Goal: Task Accomplishment & Management: Use online tool/utility

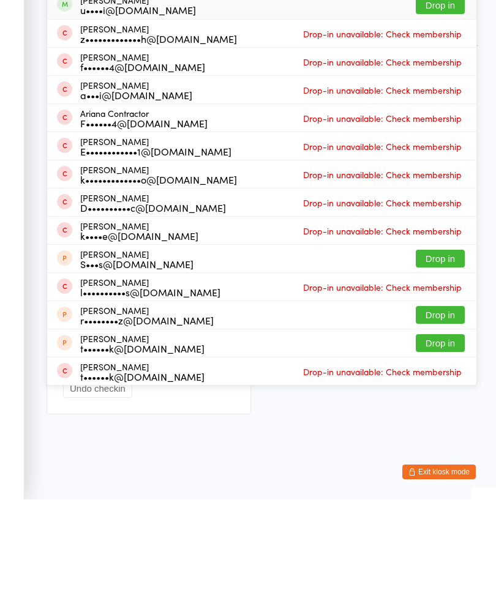
type input "[PERSON_NAME]"
click at [443, 95] on button "Drop in" at bounding box center [440, 104] width 49 height 18
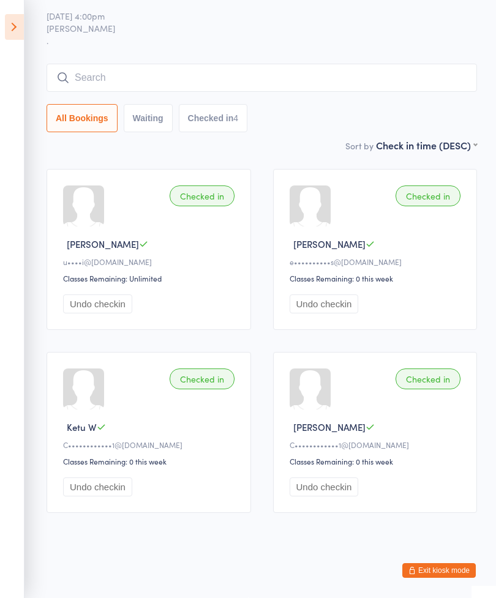
click at [6, 31] on icon at bounding box center [14, 27] width 19 height 26
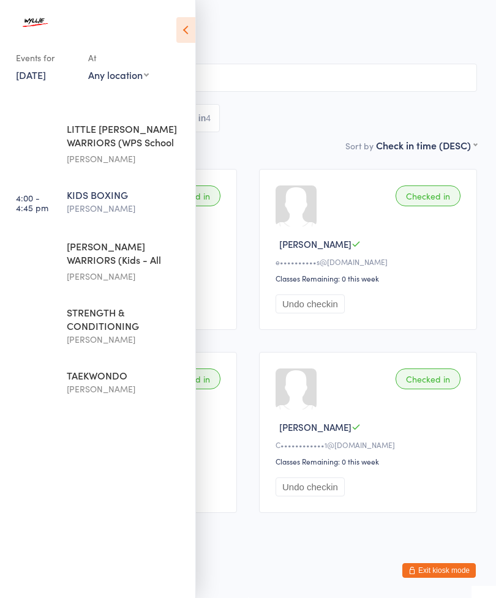
click at [176, 28] on icon at bounding box center [185, 30] width 19 height 26
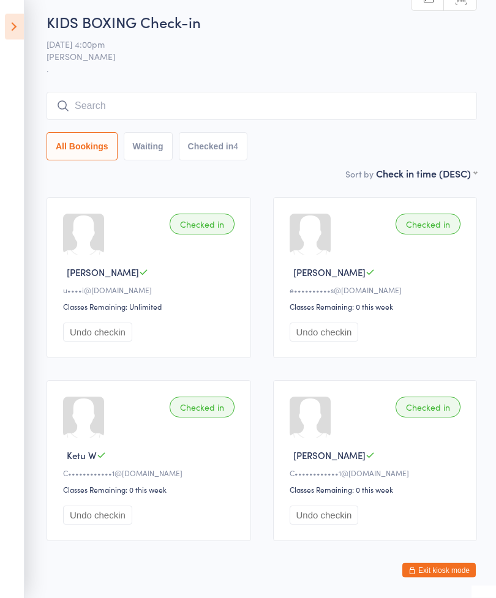
scroll to position [0, 0]
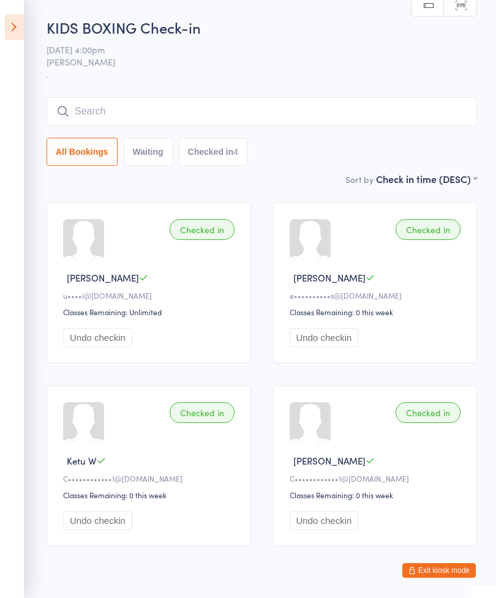
click at [16, 11] on aside "Events for [DATE] [DATE] [DATE] Sun Mon Tue Wed Thu Fri Sat 31 27 28 29 30 31 0…" at bounding box center [12, 299] width 24 height 598
click at [9, 16] on icon at bounding box center [14, 27] width 19 height 26
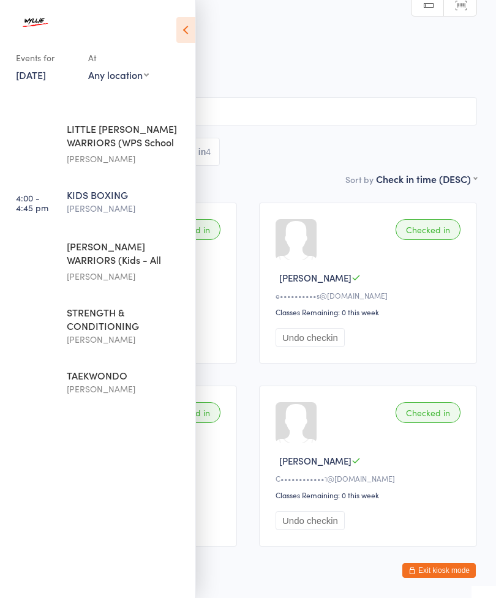
click at [73, 265] on div "[PERSON_NAME] WARRIORS (Kids - All Levels)" at bounding box center [126, 254] width 118 height 30
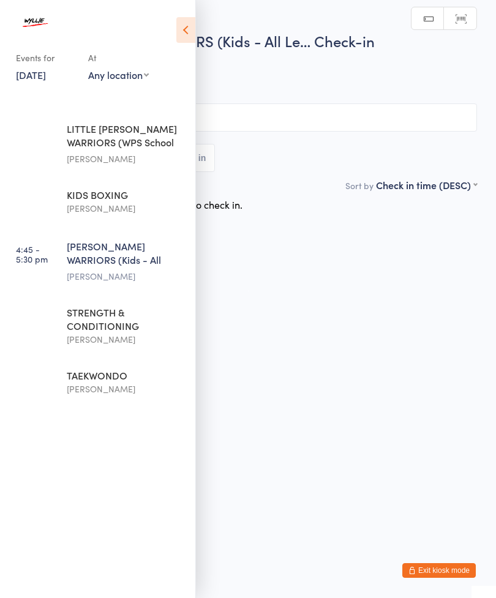
click at [194, 30] on icon at bounding box center [185, 30] width 19 height 26
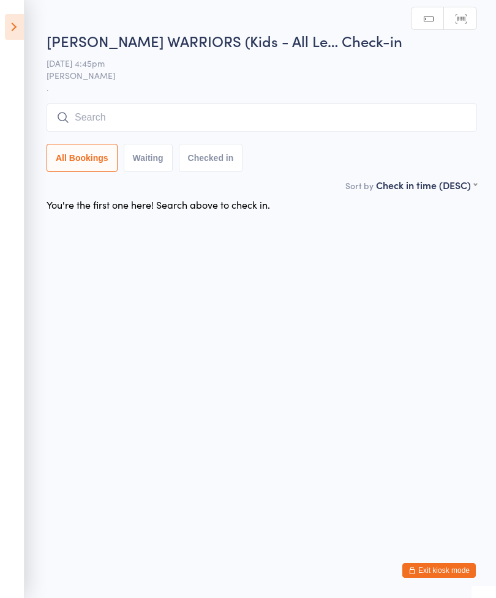
click at [106, 127] on input "search" at bounding box center [262, 117] width 430 height 28
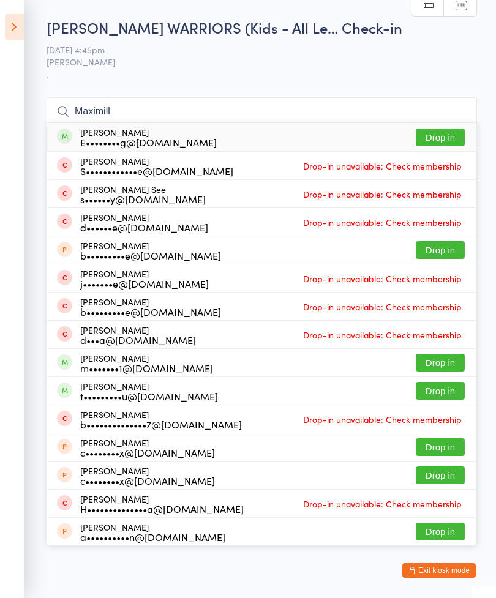
type input "Maximill"
click at [451, 137] on button "Drop in" at bounding box center [440, 138] width 49 height 18
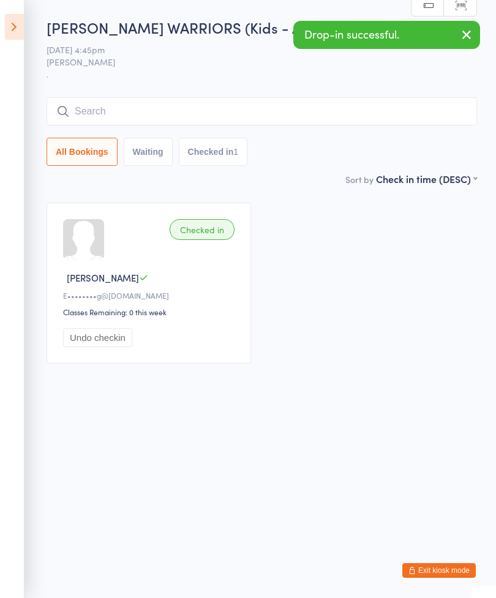
click at [246, 120] on input "search" at bounding box center [262, 111] width 430 height 28
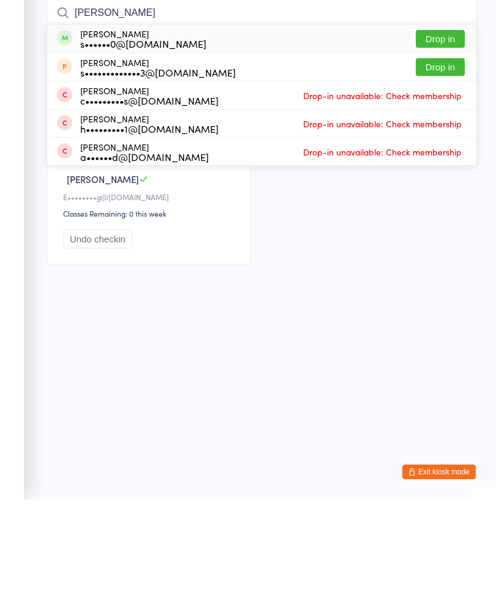
type input "[PERSON_NAME]"
click at [459, 129] on button "Drop in" at bounding box center [440, 138] width 49 height 18
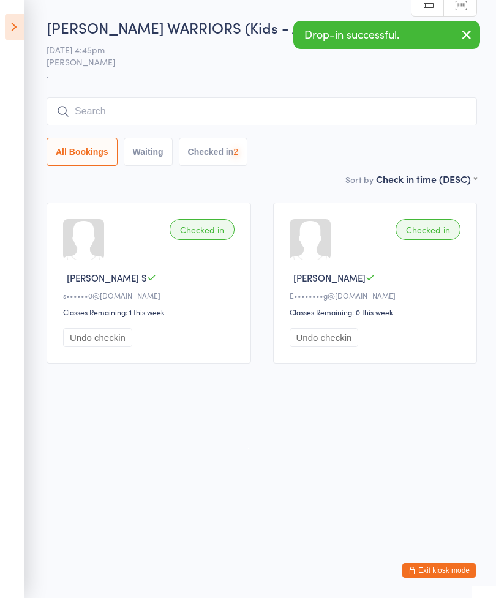
click at [314, 107] on input "search" at bounding box center [262, 111] width 430 height 28
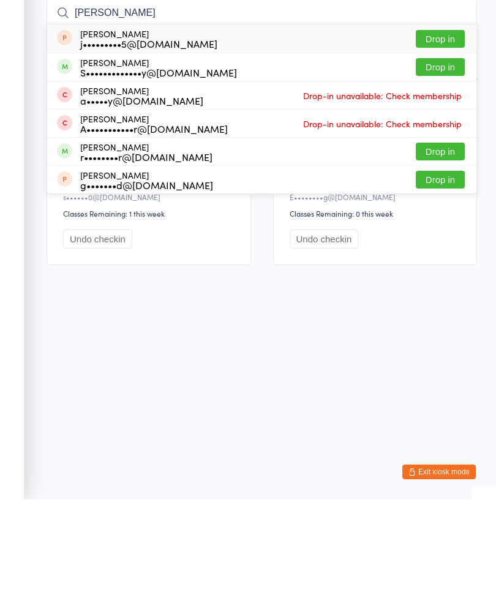
type input "[PERSON_NAME]"
click at [459, 241] on button "Drop in" at bounding box center [440, 250] width 49 height 18
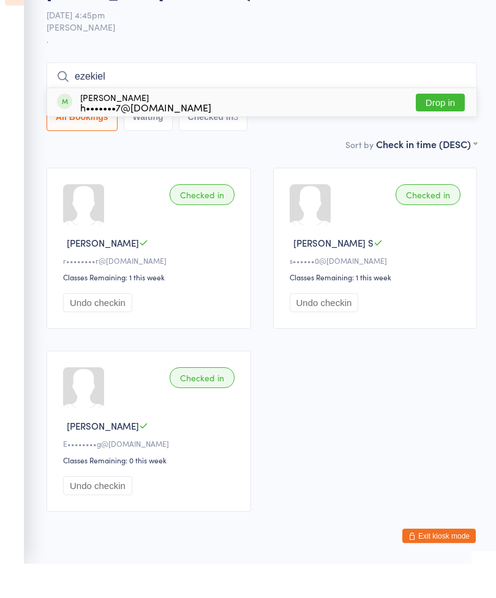
type input "ezekiel"
click at [463, 129] on button "Drop in" at bounding box center [440, 138] width 49 height 18
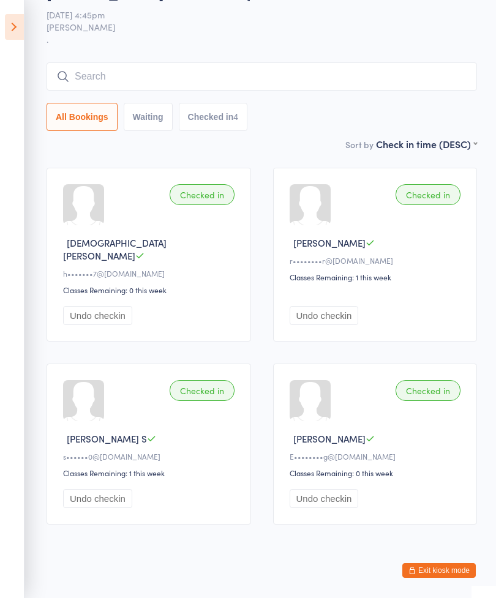
click at [0, 16] on aside "Events for [DATE] [DATE] [DATE] Sun Mon Tue Wed Thu Fri Sat 31 27 28 29 30 31 0…" at bounding box center [12, 299] width 24 height 598
click at [6, 27] on icon at bounding box center [14, 27] width 19 height 26
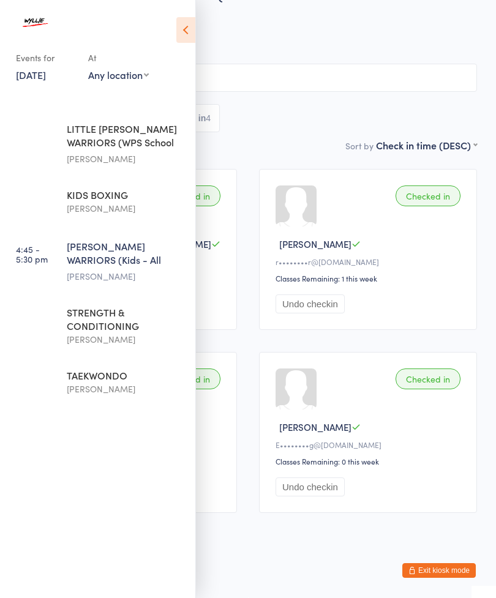
click at [89, 316] on div "STRENGTH & CONDITIONING" at bounding box center [126, 319] width 118 height 27
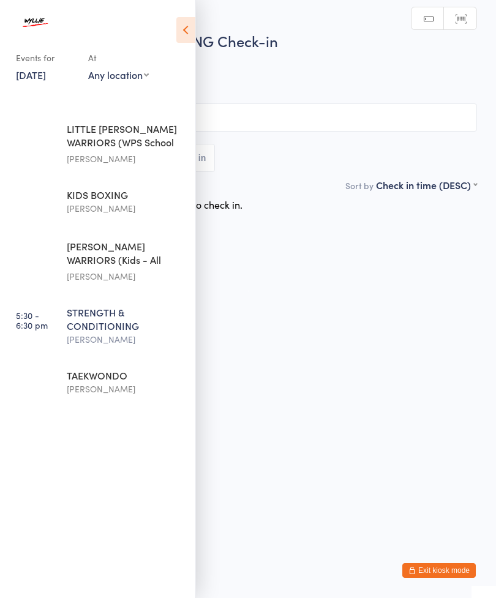
click at [184, 32] on icon at bounding box center [185, 30] width 19 height 26
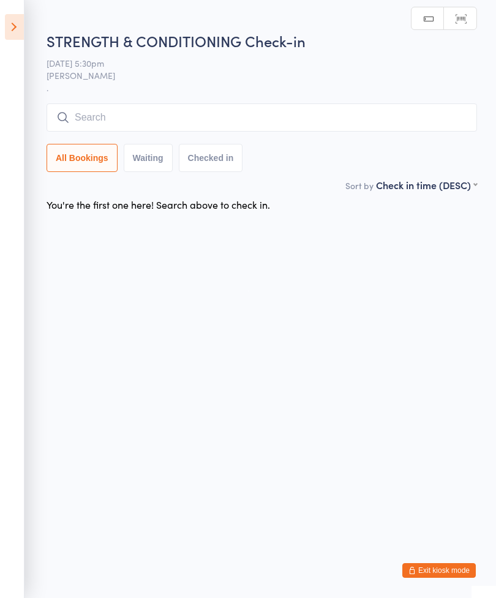
click at [116, 126] on input "search" at bounding box center [262, 117] width 430 height 28
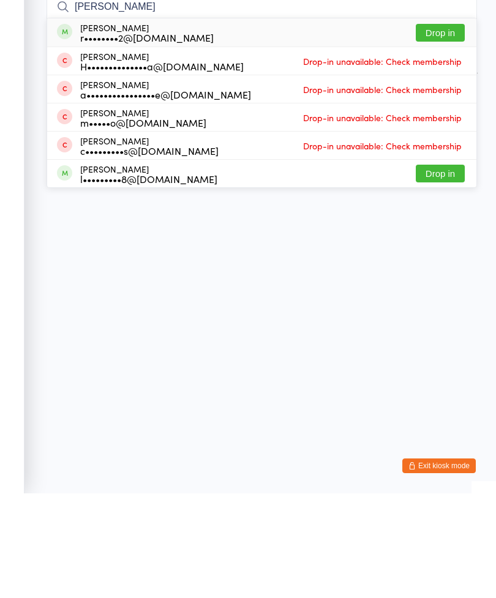
type input "[PERSON_NAME]"
click at [432, 129] on button "Drop in" at bounding box center [440, 138] width 49 height 18
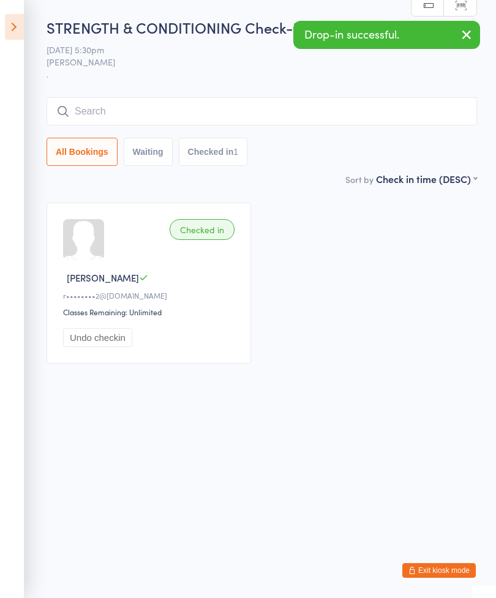
click at [89, 119] on input "search" at bounding box center [262, 111] width 430 height 28
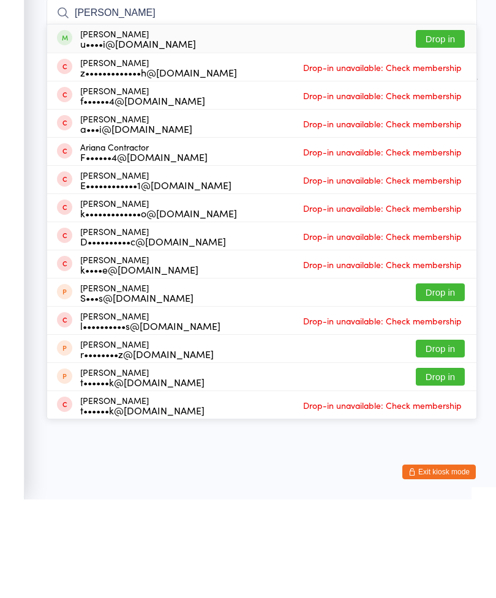
type input "[PERSON_NAME]"
click at [423, 129] on button "Drop in" at bounding box center [440, 138] width 49 height 18
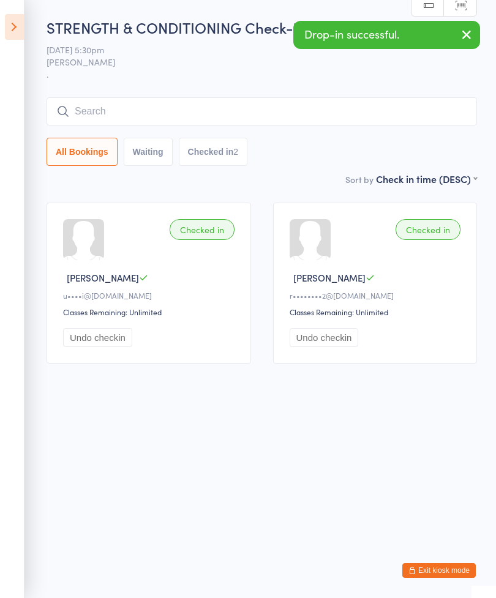
click at [0, 32] on aside "Events for [DATE] [DATE] [DATE] Sun Mon Tue Wed Thu Fri Sat 31 27 28 29 30 31 0…" at bounding box center [12, 299] width 24 height 598
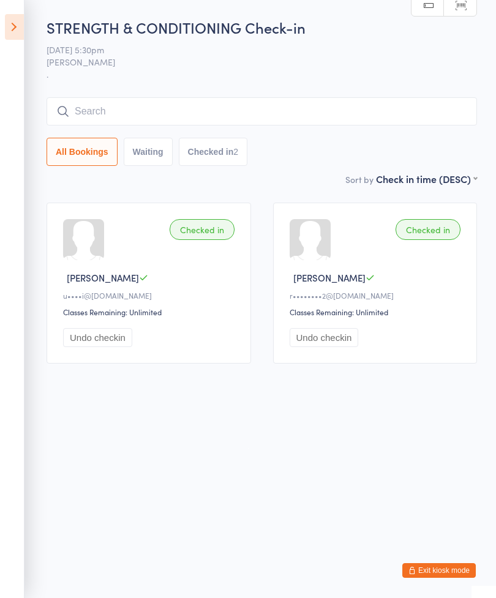
click at [6, 23] on icon at bounding box center [14, 27] width 19 height 26
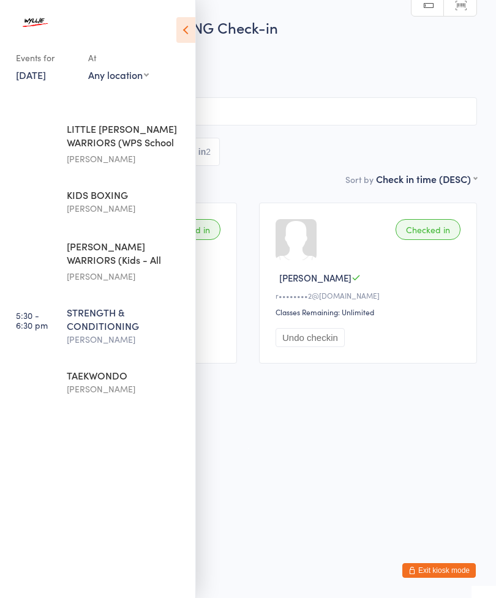
click at [93, 382] on div "TAEKWONDO" at bounding box center [126, 375] width 118 height 13
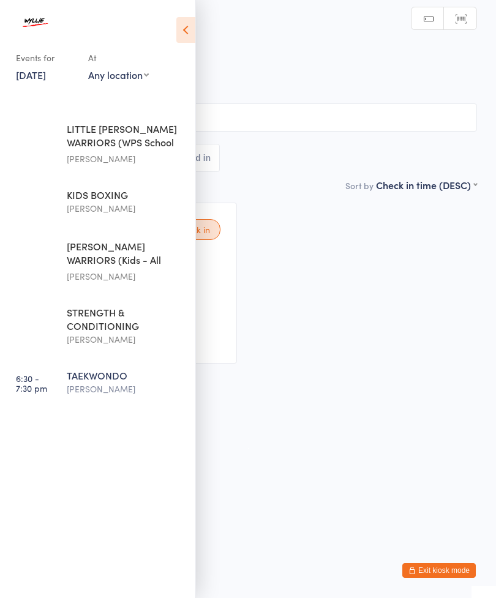
click at [181, 26] on icon at bounding box center [185, 30] width 19 height 26
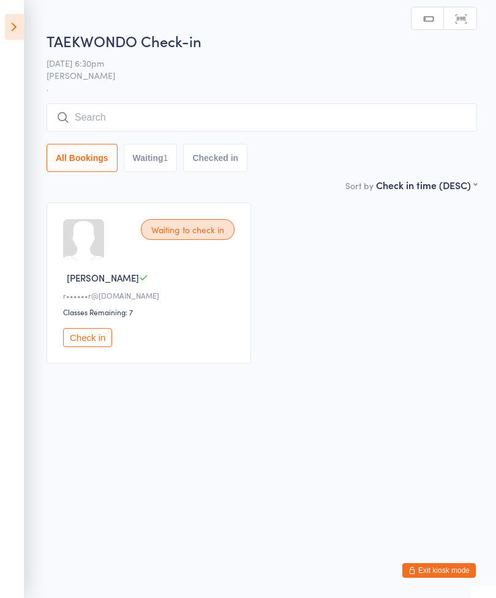
click at [158, 124] on input "search" at bounding box center [262, 117] width 430 height 28
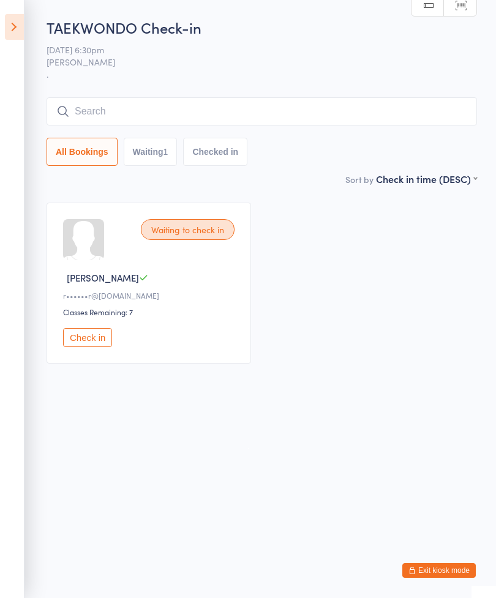
click at [247, 102] on input "search" at bounding box center [262, 111] width 430 height 28
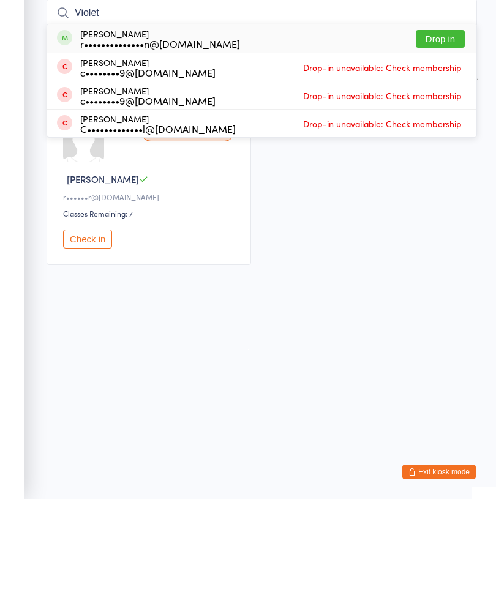
type input "Violet"
click at [451, 129] on button "Drop in" at bounding box center [440, 138] width 49 height 18
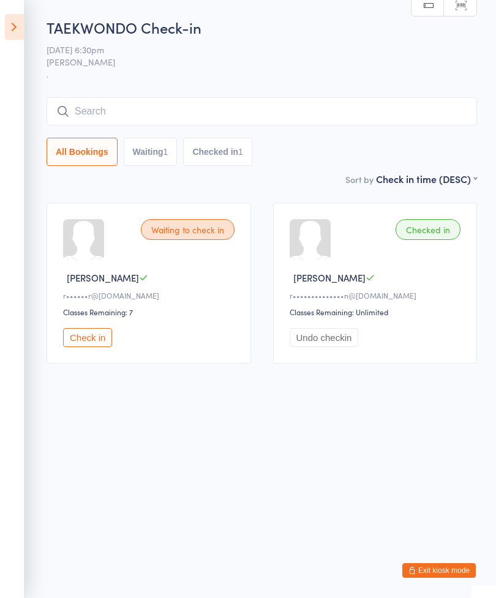
click at [314, 119] on input "search" at bounding box center [262, 111] width 430 height 28
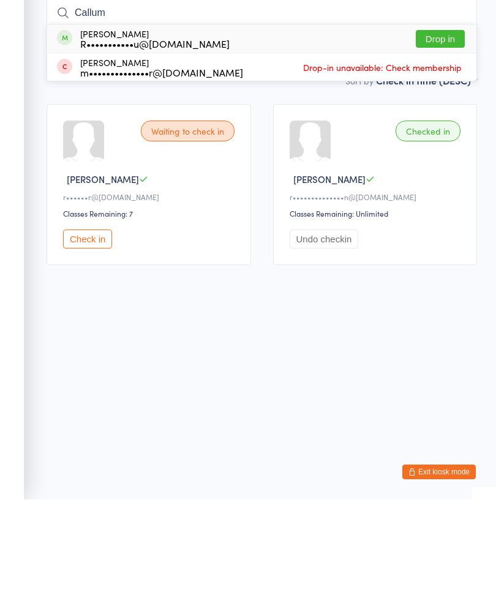
type input "Callum"
click at [437, 129] on button "Drop in" at bounding box center [440, 138] width 49 height 18
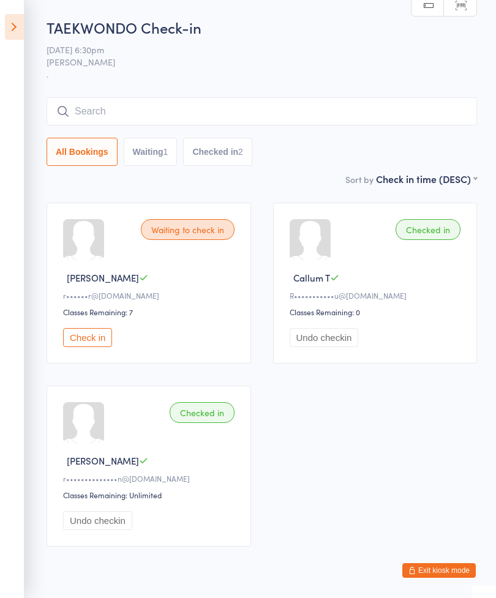
click at [154, 115] on input "search" at bounding box center [262, 111] width 430 height 28
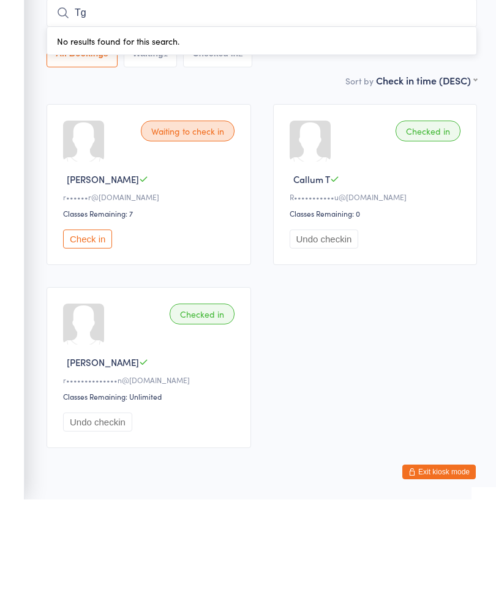
type input "T"
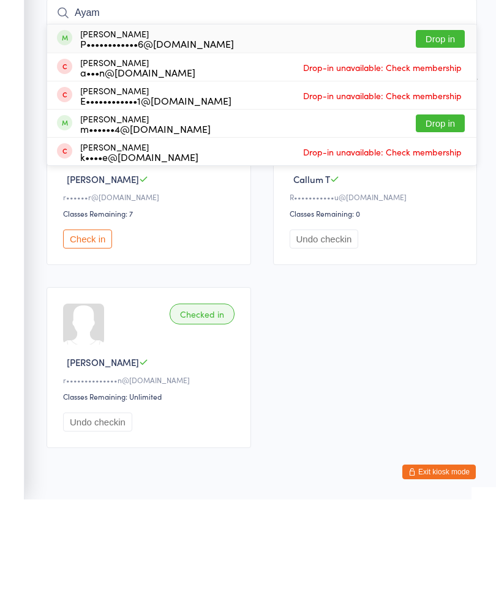
type input "Ayam"
click at [460, 129] on button "Drop in" at bounding box center [440, 138] width 49 height 18
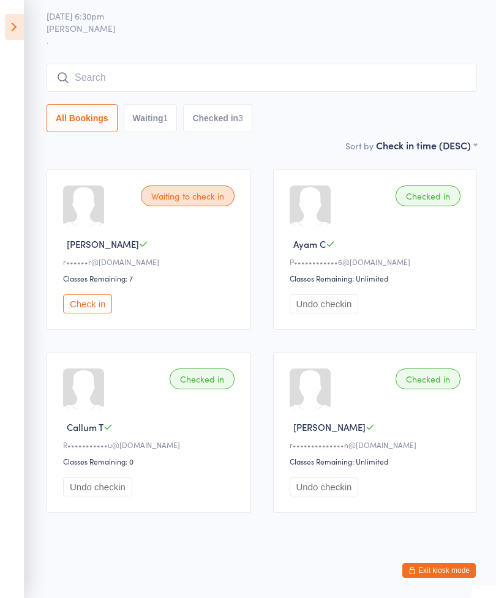
click at [242, 65] on input "search" at bounding box center [262, 78] width 430 height 28
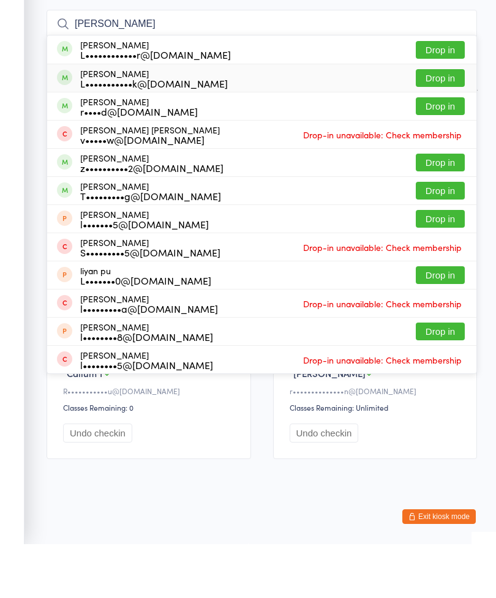
type input "[PERSON_NAME]"
click at [362, 118] on div "[PERSON_NAME] L•••••••••••k@[DOMAIN_NAME] Drop in" at bounding box center [261, 132] width 429 height 28
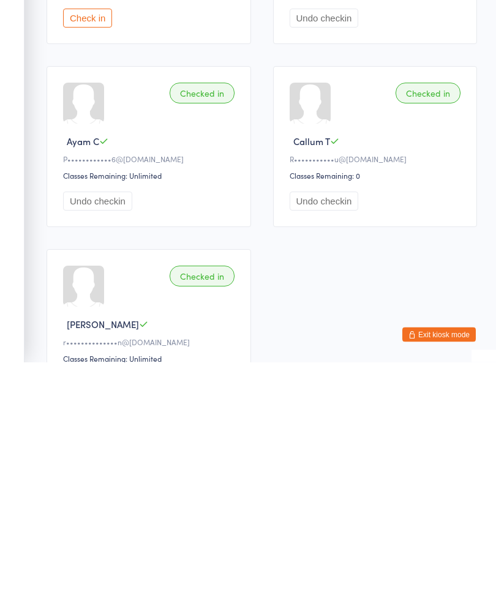
scroll to position [83, 0]
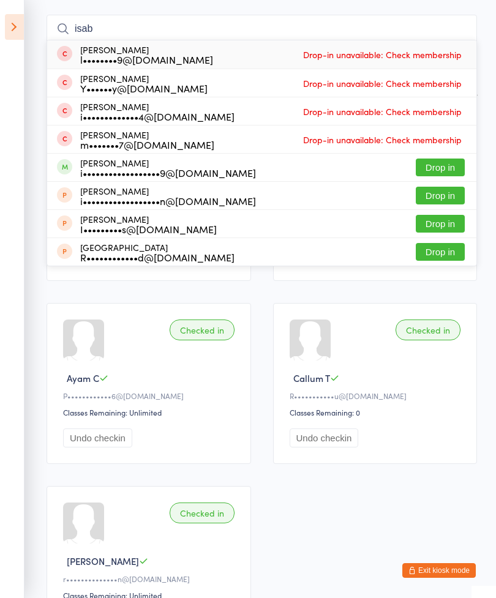
type input "isab"
click at [443, 160] on button "Drop in" at bounding box center [440, 168] width 49 height 18
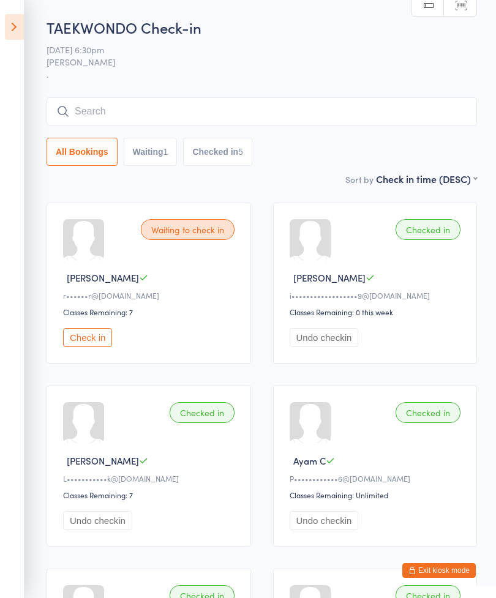
scroll to position [231, 0]
